Goal: Task Accomplishment & Management: Use online tool/utility

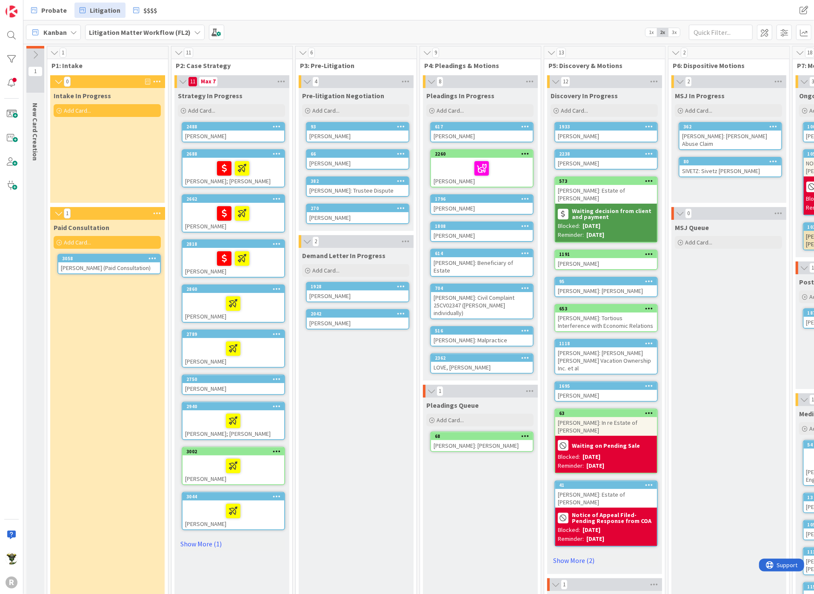
click at [71, 111] on span "Add Card..." at bounding box center [77, 111] width 27 height 8
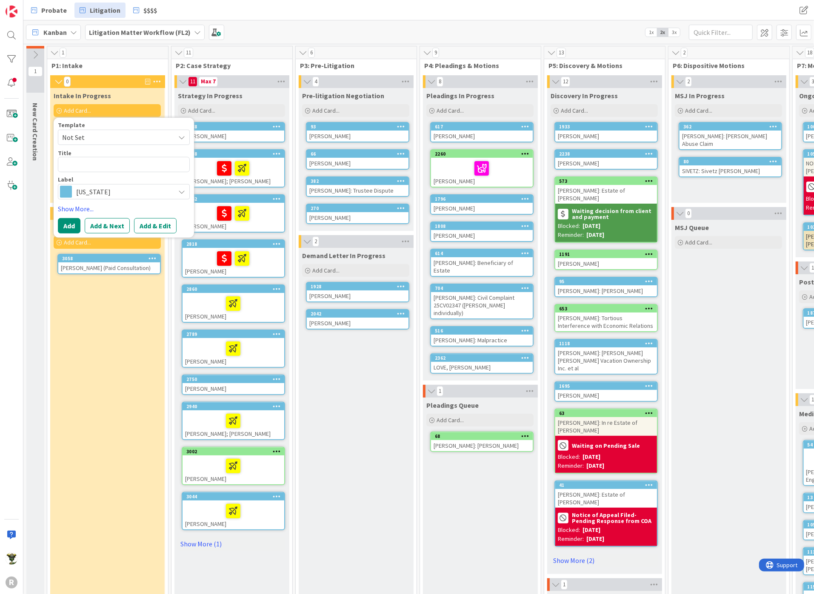
type textarea "x"
type textarea "P"
type textarea "x"
type textarea "PA"
type textarea "x"
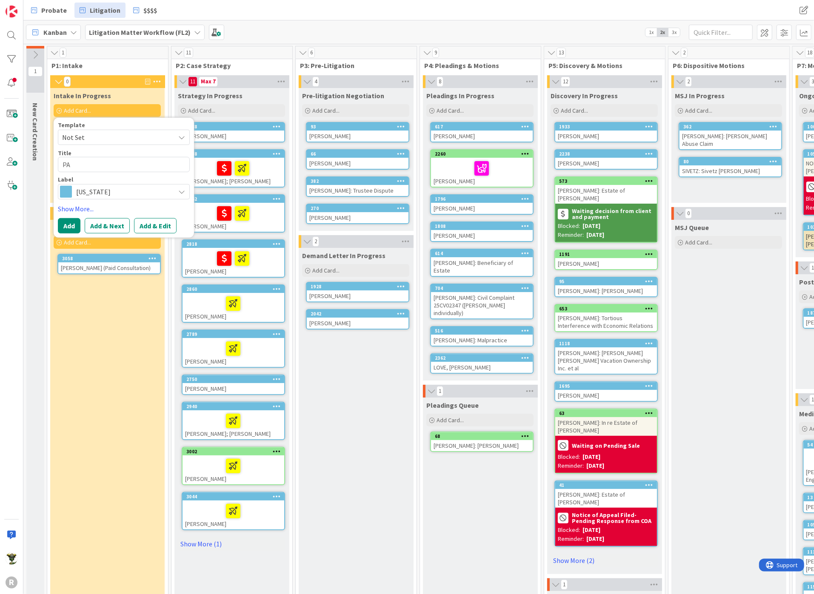
type textarea "PAU"
type textarea "x"
type textarea "[PERSON_NAME]"
type textarea "x"
type textarea "PAULU"
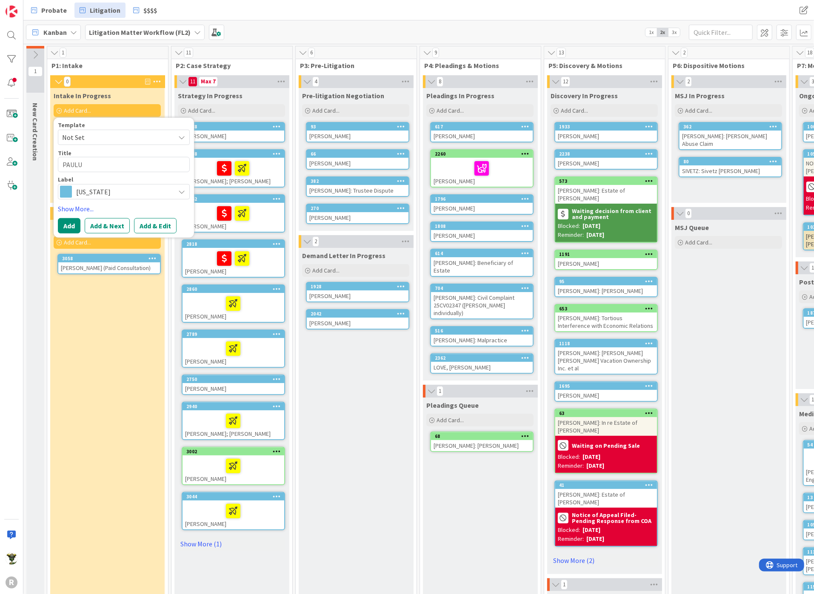
type textarea "x"
type textarea "[PERSON_NAME]"
type textarea "x"
type textarea "[PERSON_NAME],"
type textarea "x"
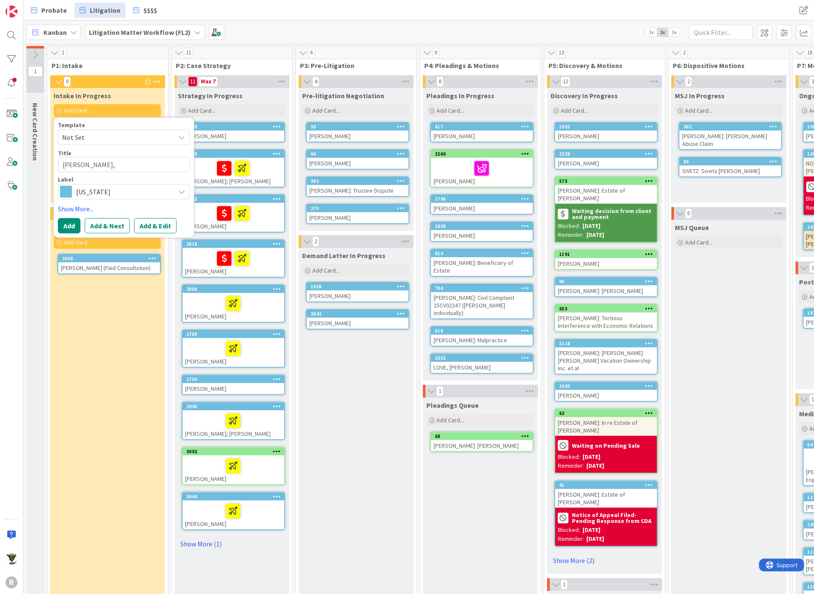
type textarea "[PERSON_NAME],"
type textarea "x"
type textarea "[PERSON_NAME], N"
type textarea "x"
type textarea "[PERSON_NAME], Ni"
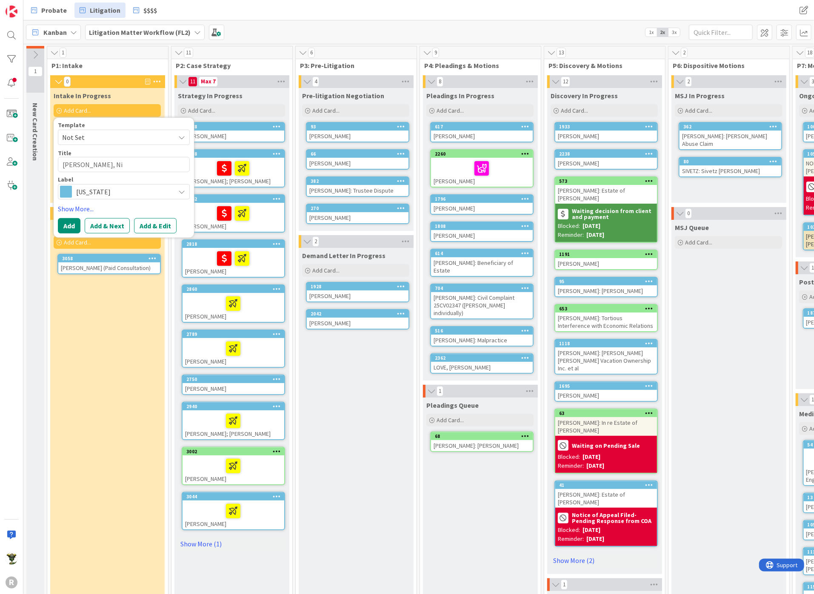
type textarea "x"
type textarea "[PERSON_NAME], Nic"
type textarea "x"
type textarea "[PERSON_NAME]"
type textarea "x"
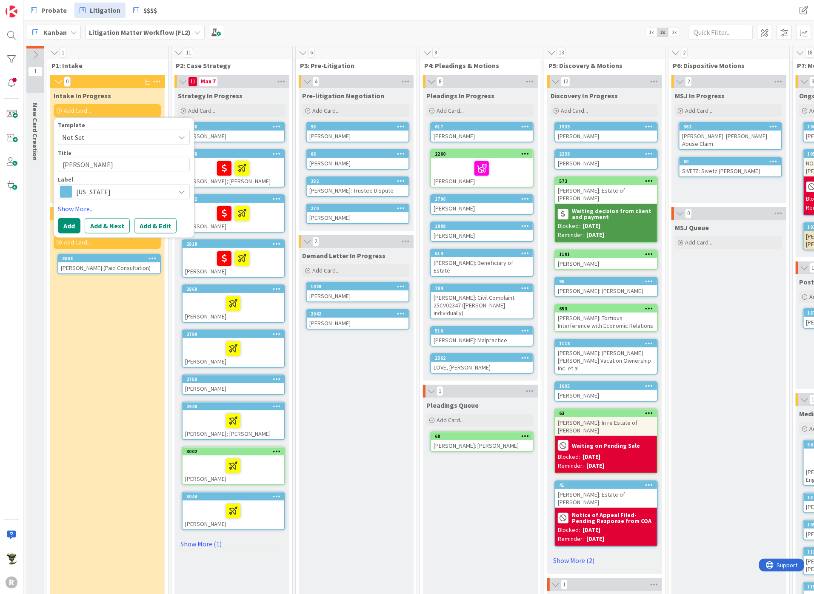
type textarea "[PERSON_NAME]"
type textarea "x"
type textarea "[PERSON_NAME]"
click at [74, 224] on button "Add" at bounding box center [69, 225] width 23 height 15
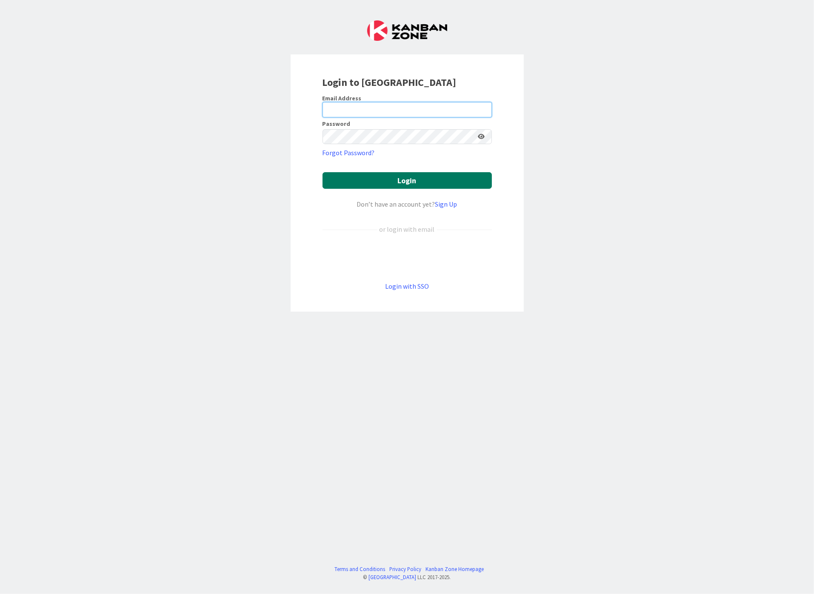
type input "ncorbett@reutercorbett.com"
click at [400, 173] on button "Login" at bounding box center [406, 180] width 169 height 17
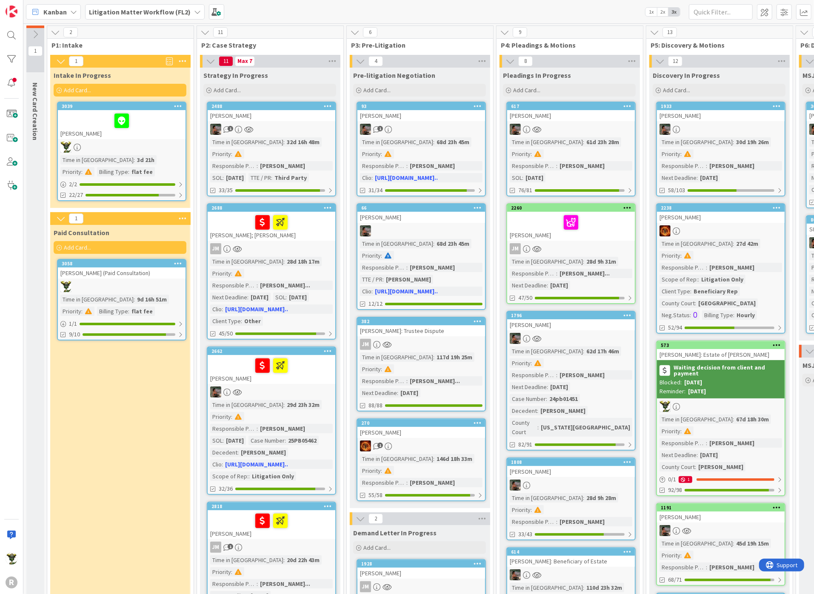
click at [660, 11] on span "2x" at bounding box center [662, 12] width 11 height 9
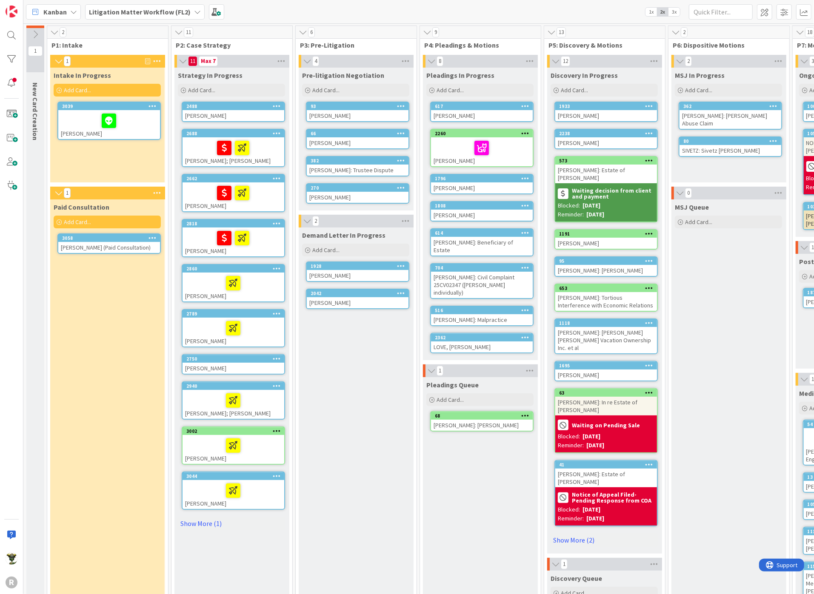
click at [60, 89] on icon at bounding box center [59, 90] width 5 height 5
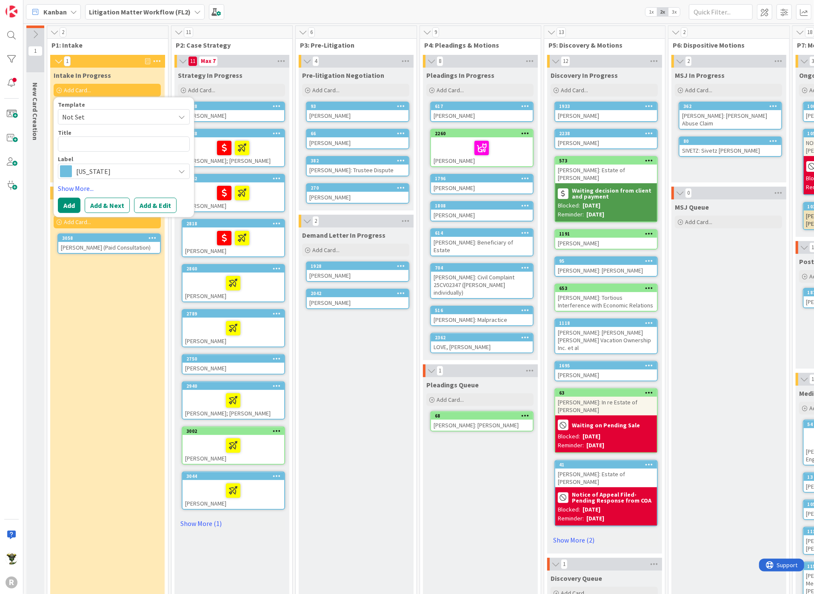
type textarea "x"
type textarea "P"
type textarea "x"
type textarea "PA"
type textarea "x"
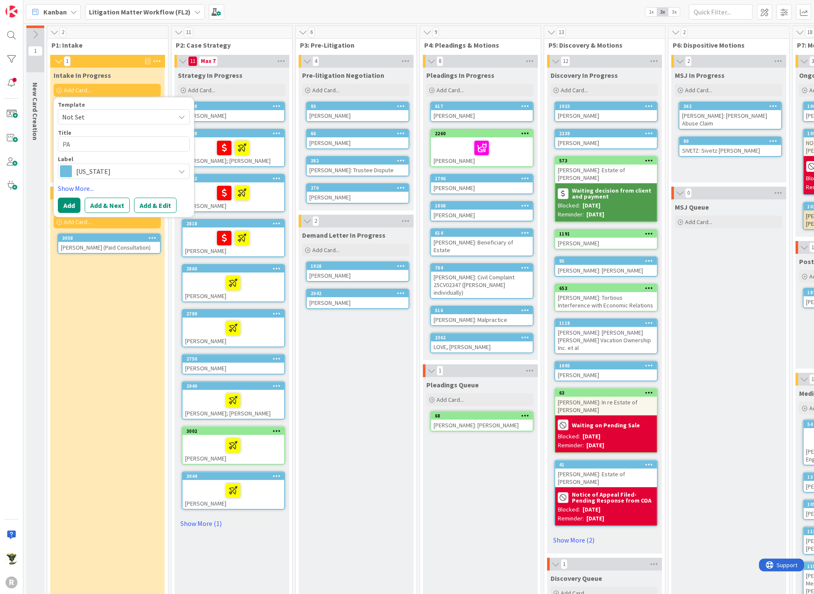
type textarea "PAU"
type textarea "x"
type textarea "[PERSON_NAME]"
type textarea "x"
type textarea "PAULU"
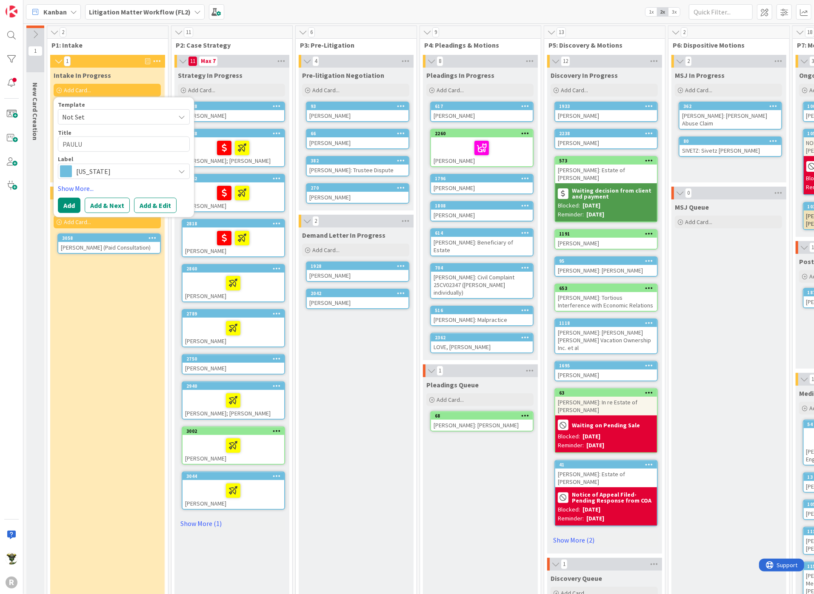
type textarea "x"
type textarea "[PERSON_NAME]"
type textarea "x"
type textarea "[PERSON_NAME],"
type textarea "x"
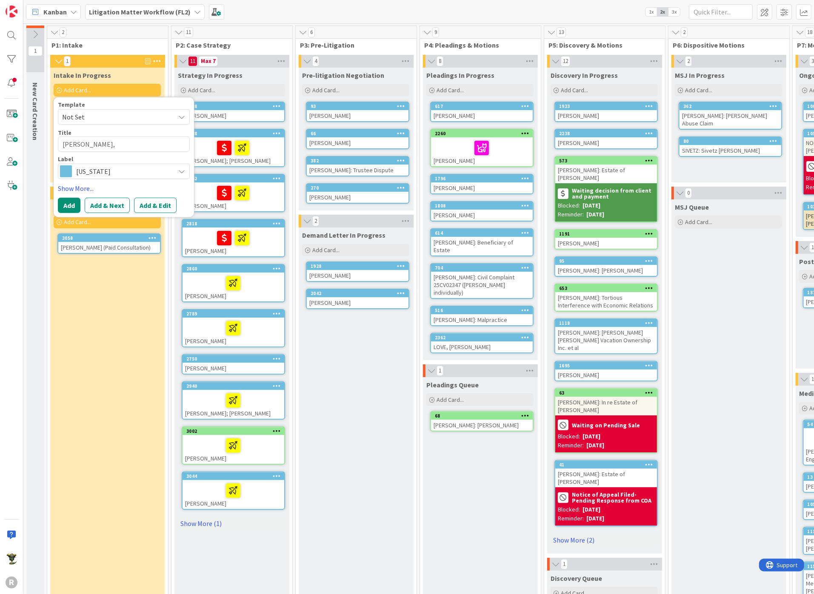
type textarea "[PERSON_NAME],"
type textarea "x"
type textarea "[PERSON_NAME], N"
type textarea "x"
type textarea "[PERSON_NAME], Ni"
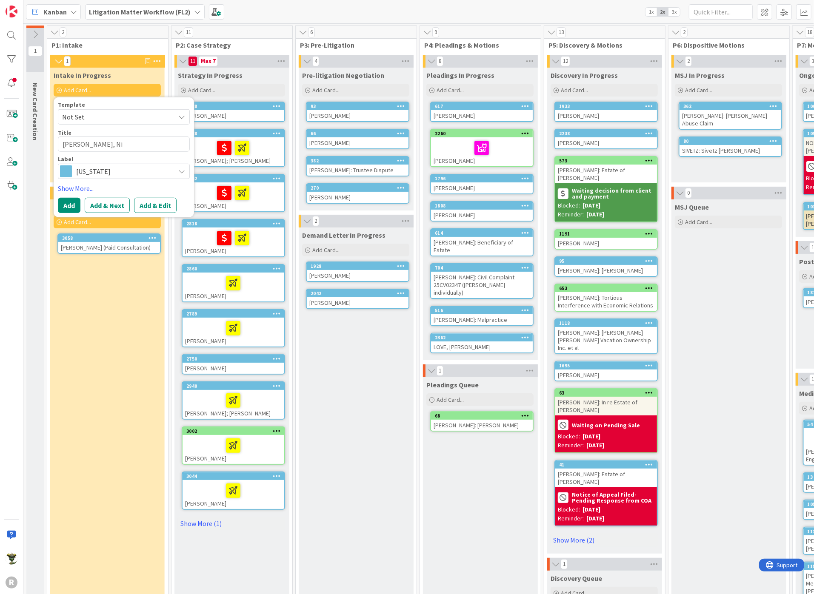
type textarea "x"
type textarea "[PERSON_NAME], Nic"
type textarea "x"
type textarea "[PERSON_NAME]"
type textarea "x"
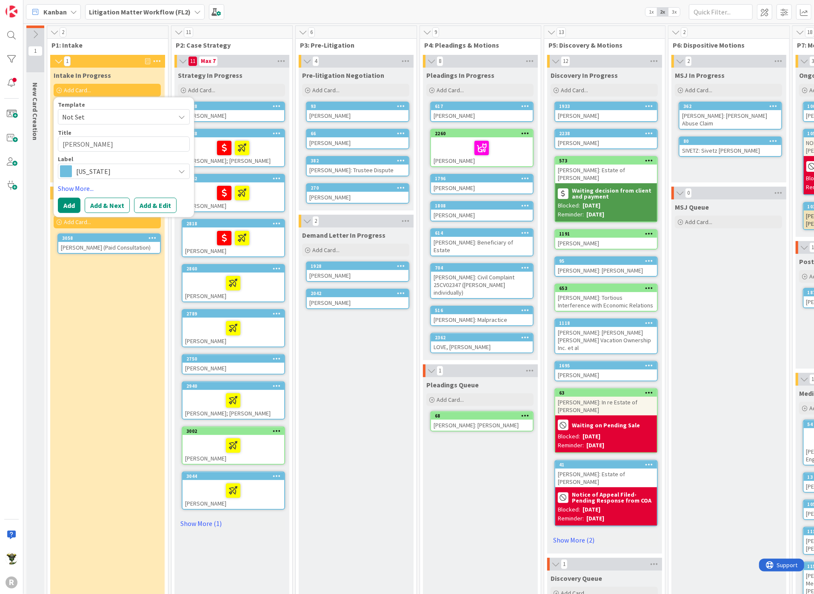
type textarea "[PERSON_NAME]"
type textarea "x"
type textarea "[PERSON_NAME]"
click at [71, 207] on button "Add" at bounding box center [69, 205] width 23 height 15
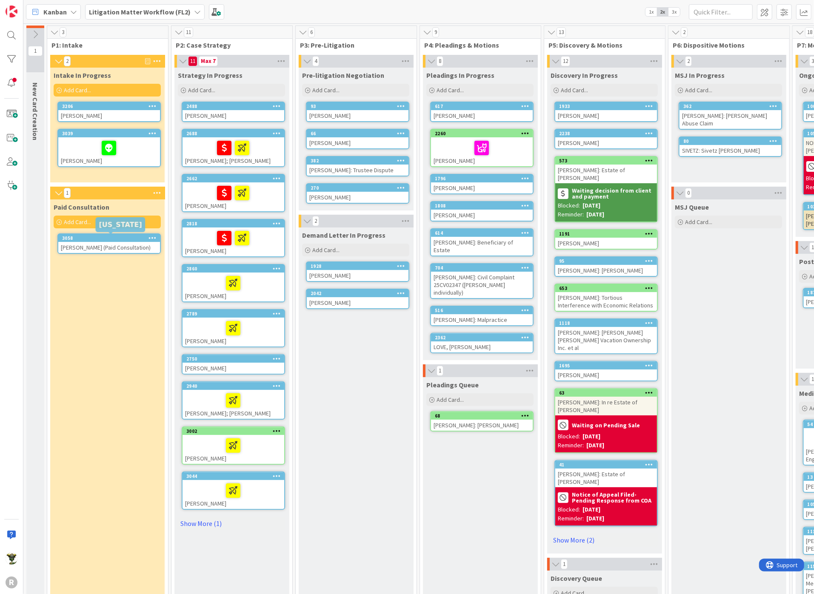
click at [115, 236] on div "3058" at bounding box center [111, 238] width 98 height 6
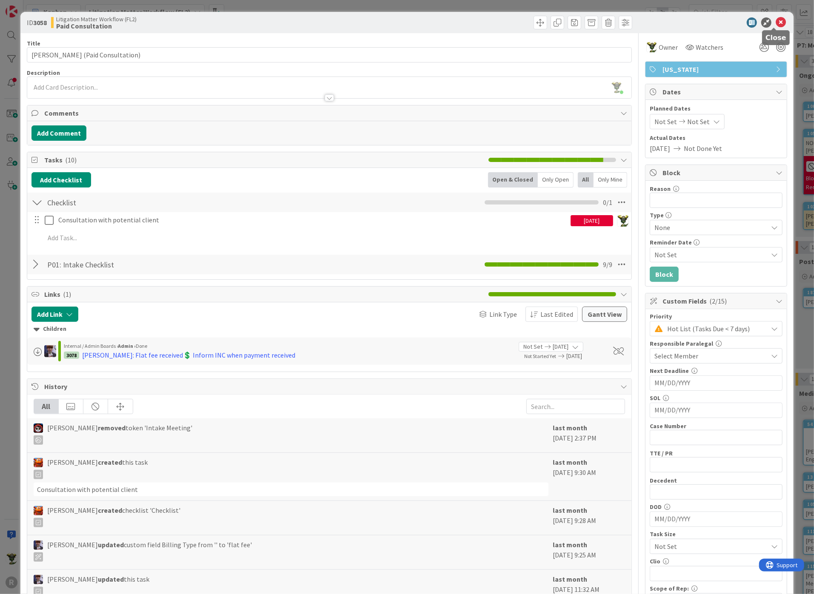
click at [775, 17] on icon at bounding box center [780, 22] width 10 height 10
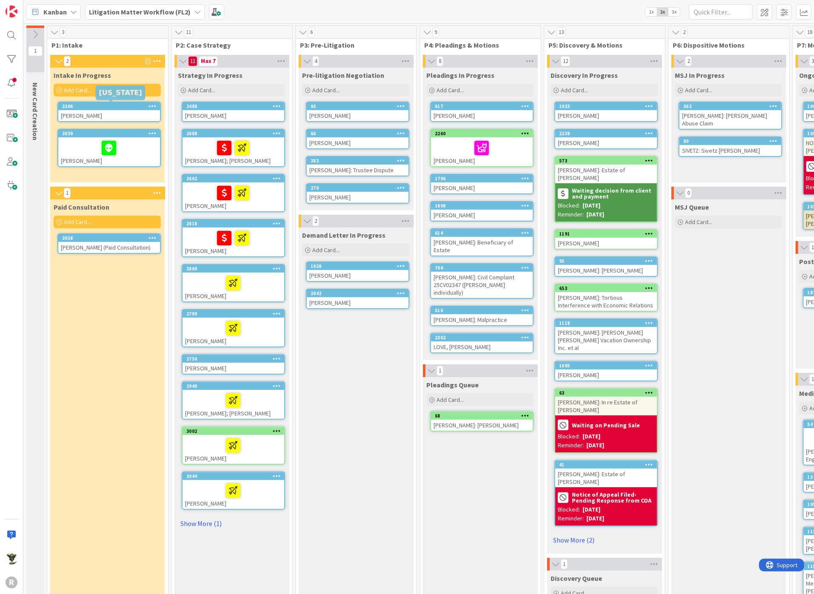
click at [131, 108] on div "3206" at bounding box center [111, 106] width 98 height 6
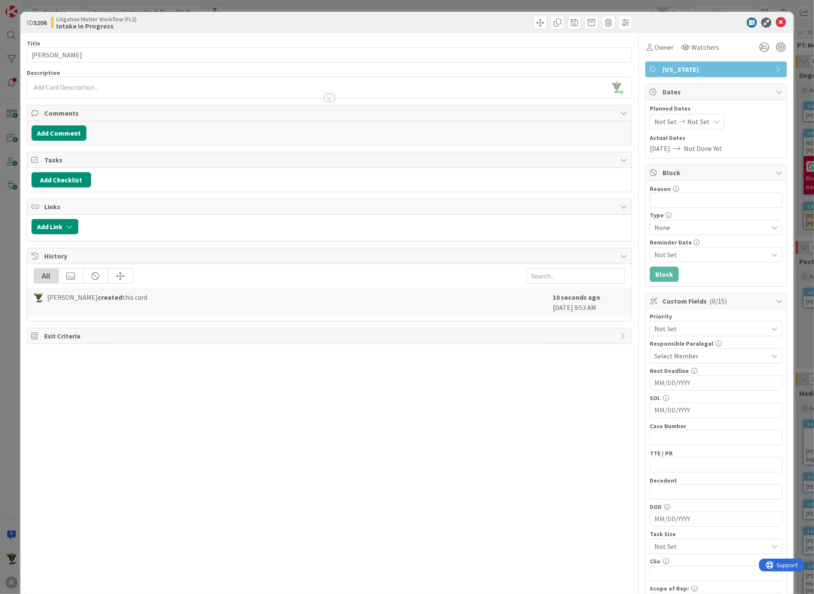
click at [663, 326] on span "Not Set" at bounding box center [708, 329] width 109 height 12
click at [678, 362] on span "Urgent (Needs immediate attn)" at bounding box center [727, 364] width 99 height 13
click at [679, 351] on span "Select Member" at bounding box center [676, 356] width 44 height 10
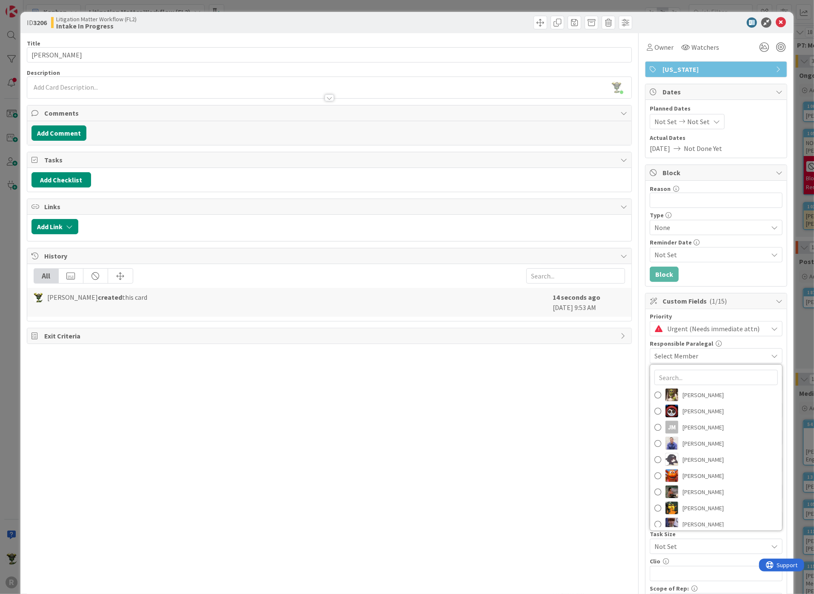
drag, startPoint x: 618, startPoint y: 428, endPoint x: 619, endPoint y: 417, distance: 11.1
click at [618, 427] on div "Title 14 / 128 PAULUS, Nicole Description Nic Corbett just joined Owner Watcher…" at bounding box center [329, 411] width 605 height 757
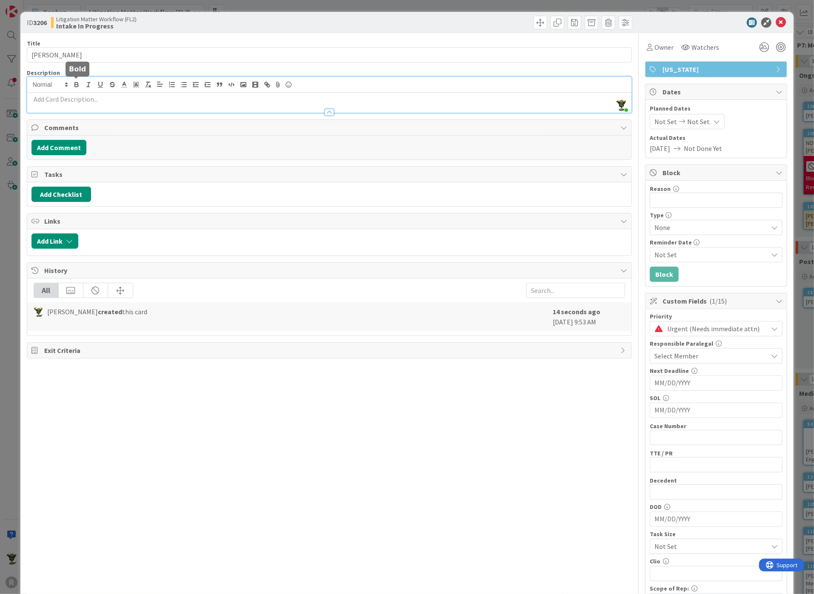
click at [80, 87] on div "Nic Corbett just joined" at bounding box center [329, 95] width 604 height 36
click at [328, 110] on div at bounding box center [329, 112] width 9 height 7
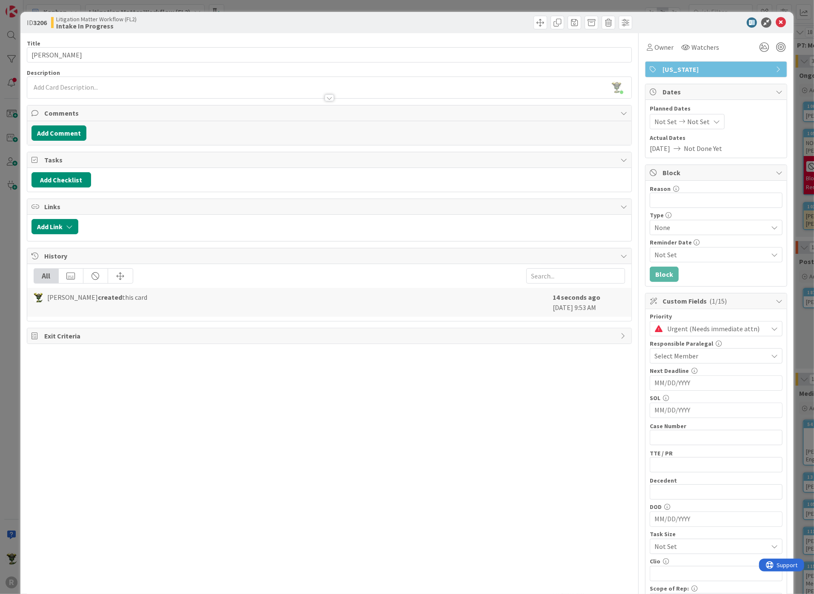
click at [128, 85] on p at bounding box center [328, 88] width 595 height 10
